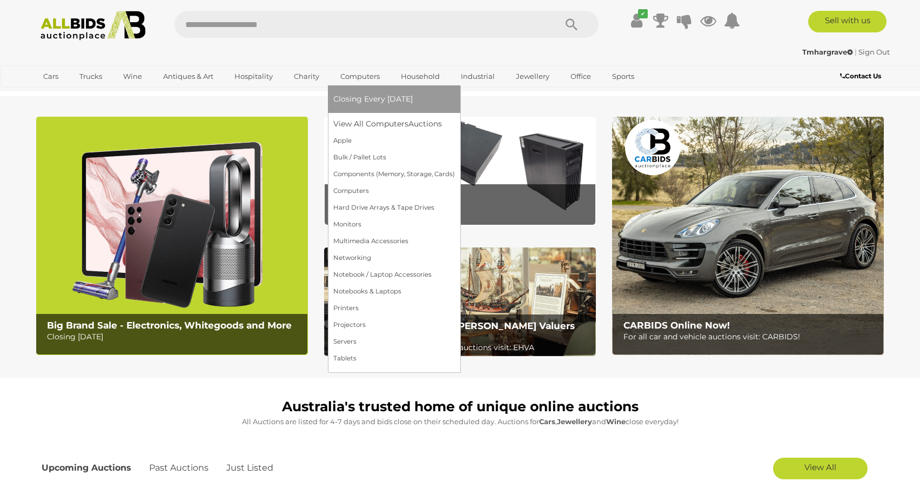
click at [353, 73] on link "Computers" at bounding box center [359, 77] width 53 height 18
click at [375, 289] on link "Notebooks & Laptops" at bounding box center [394, 291] width 122 height 17
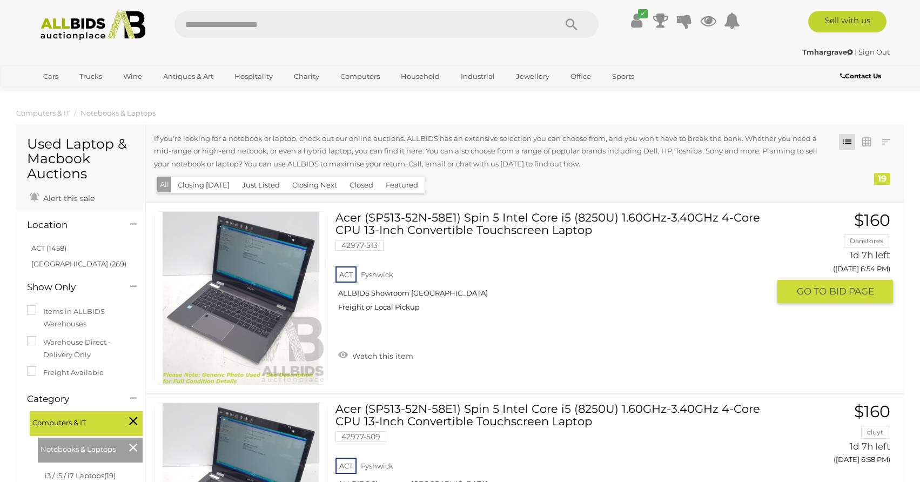
click at [451, 227] on link "Acer (SP513-52N-58E1) Spin 5 Intel Core i5 (8250U) 1.60GHz-3.40GHz 4-Core CPU 1…" at bounding box center [557, 265] width 426 height 109
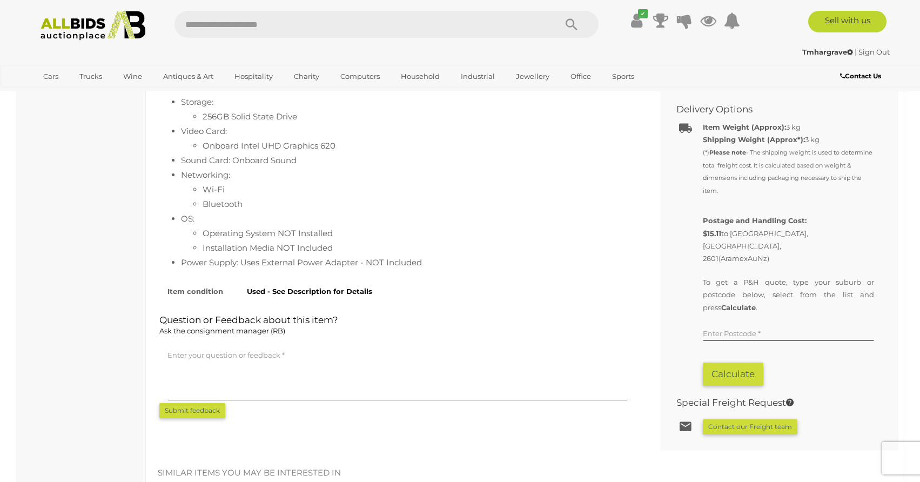
scroll to position [594, 0]
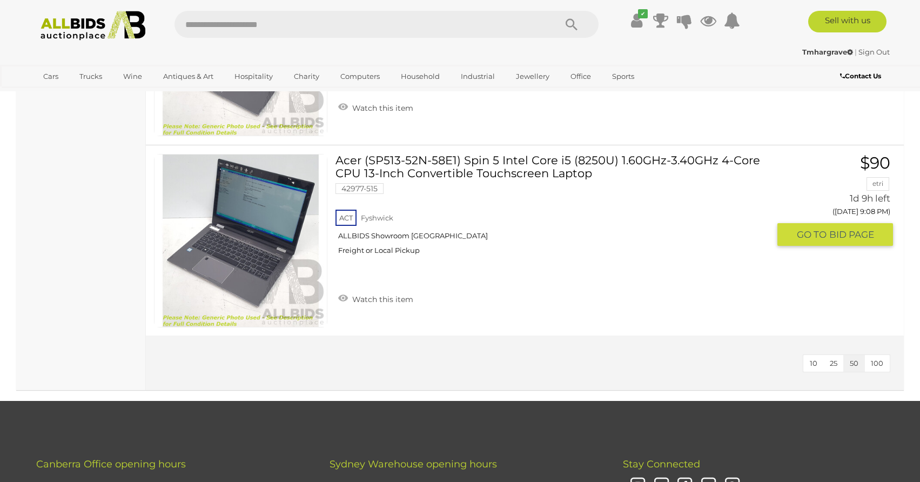
scroll to position [3480, 0]
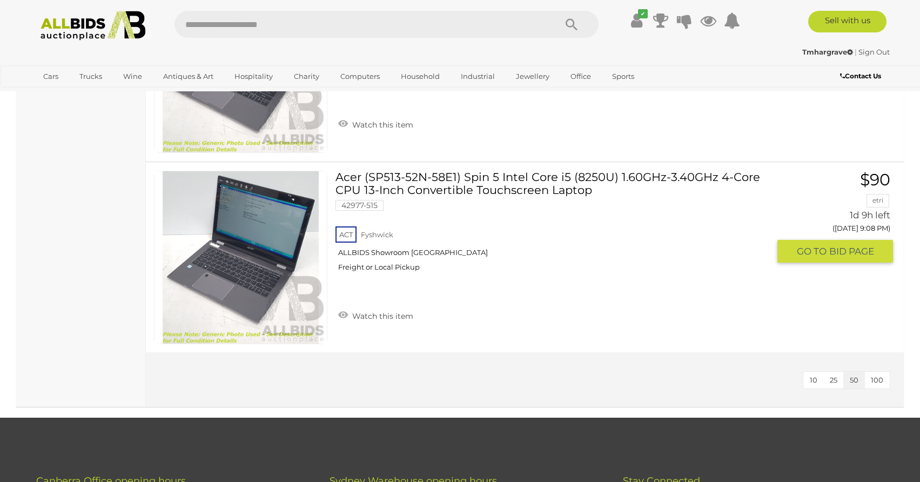
click at [551, 181] on link "Acer (SP513-52N-58E1) Spin 5 Intel Core i5 (8250U) 1.60GHz-3.40GHz 4-Core CPU 1…" at bounding box center [557, 225] width 426 height 109
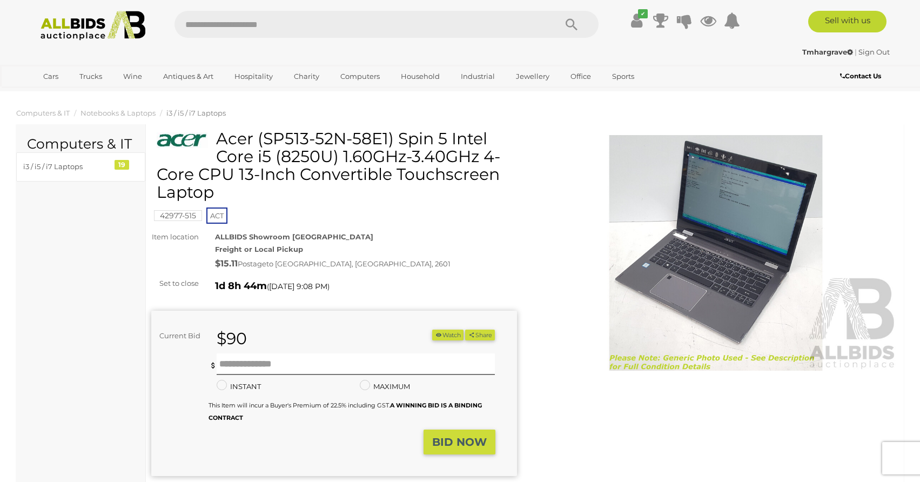
click at [742, 275] on img at bounding box center [716, 253] width 366 height 236
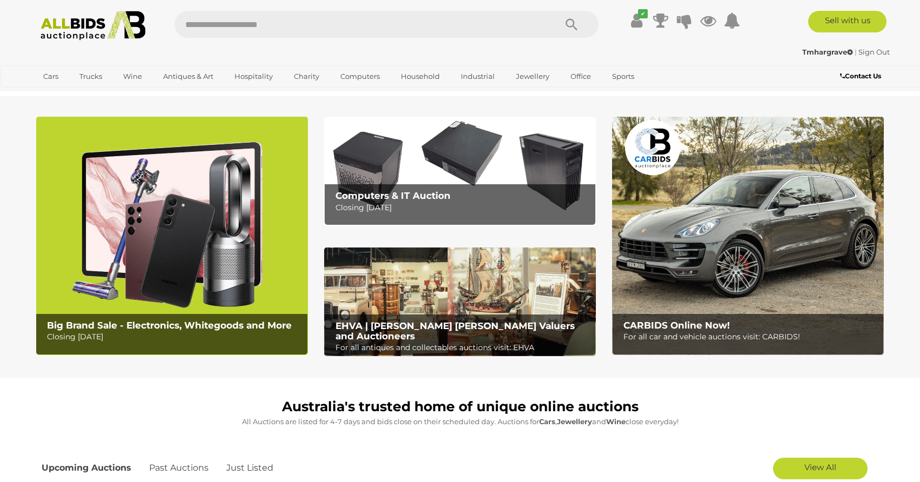
click at [452, 151] on img at bounding box center [460, 171] width 272 height 109
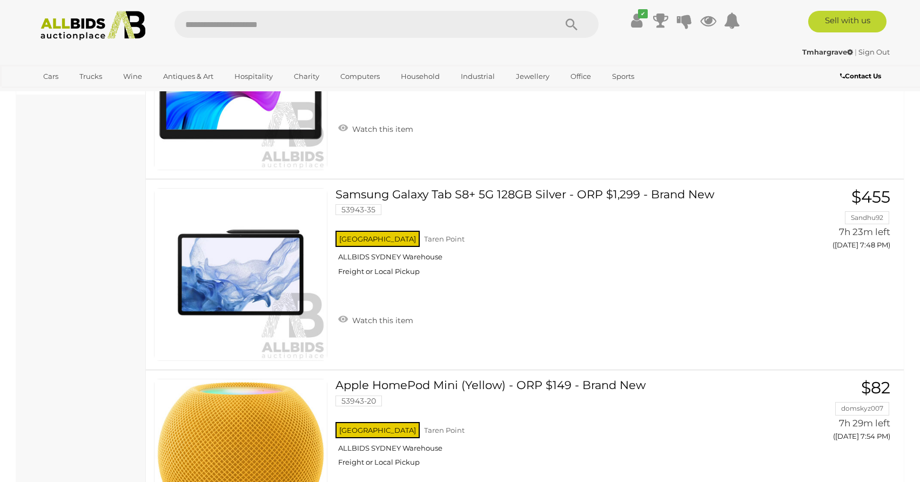
scroll to position [648, 0]
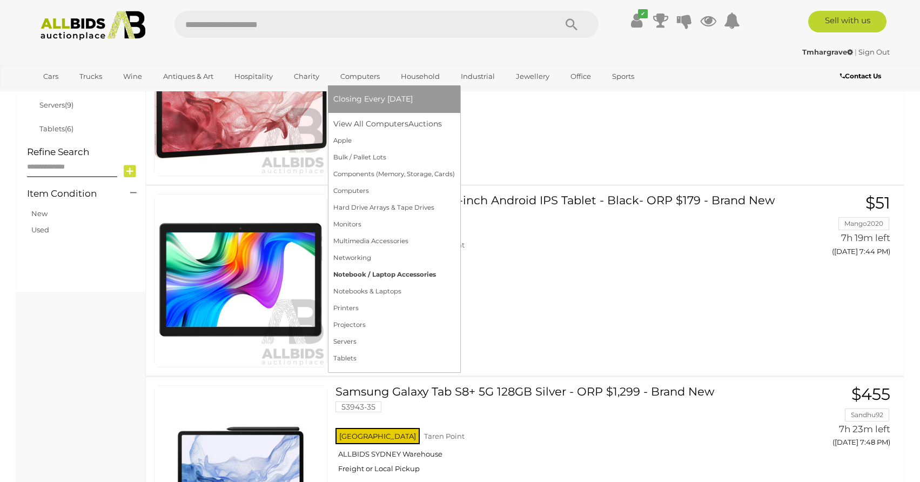
click at [382, 274] on link "Notebook / Laptop Accessories" at bounding box center [394, 274] width 122 height 17
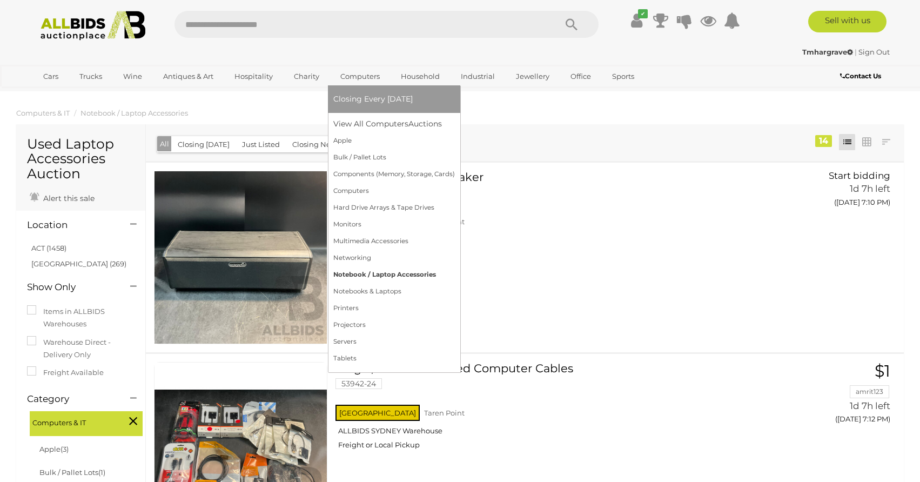
click at [343, 275] on link "Notebook / Laptop Accessories" at bounding box center [394, 274] width 122 height 17
click at [364, 287] on link "Notebooks & Laptops" at bounding box center [394, 291] width 122 height 17
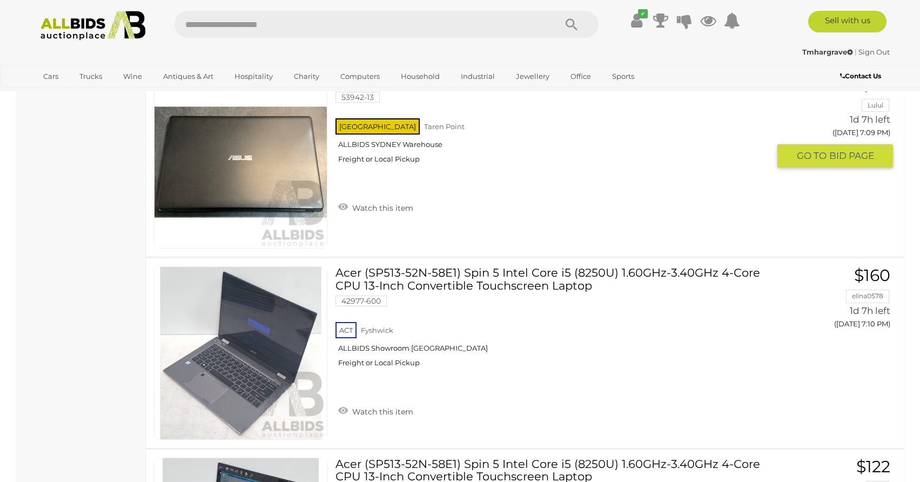
scroll to position [1134, 0]
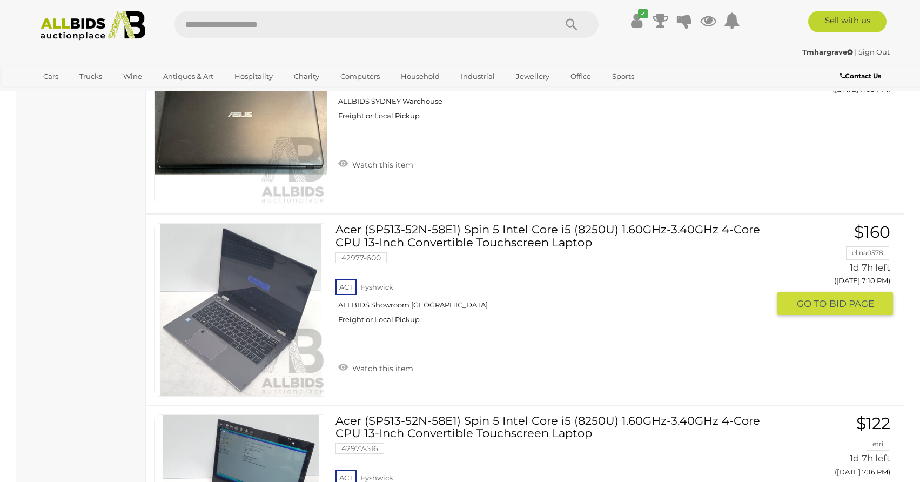
click at [489, 234] on link "Acer (SP513-52N-58E1) Spin 5 Intel Core i5 (8250U) 1.60GHz-3.40GHz 4-Core CPU 1…" at bounding box center [557, 277] width 426 height 109
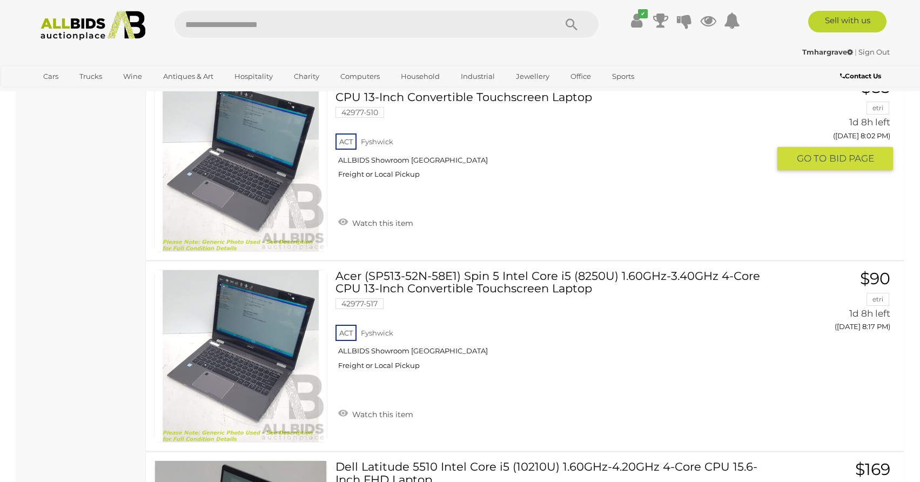
scroll to position [2427, 0]
